Goal: Complete application form

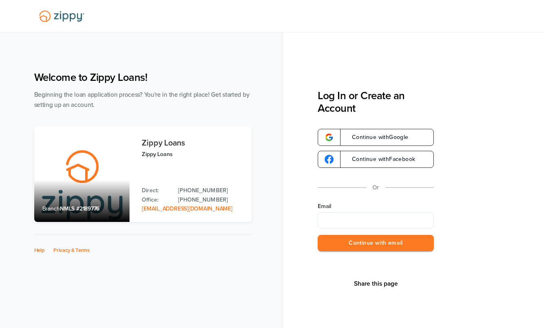
click at [351, 223] on input "Email" at bounding box center [375, 220] width 116 height 16
type input "**********"
click at [317, 235] on button "Continue with email" at bounding box center [375, 243] width 116 height 17
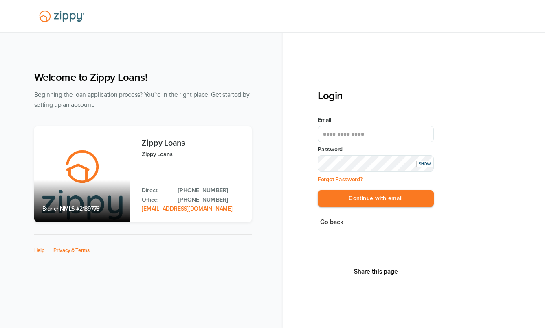
click at [317, 190] on button "Continue with email" at bounding box center [375, 198] width 116 height 17
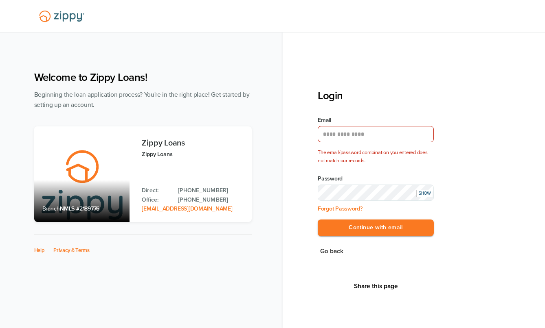
click at [424, 194] on div "SHOW" at bounding box center [424, 193] width 16 height 7
click at [317, 220] on button "Continue with email" at bounding box center [375, 228] width 116 height 17
